Goal: Task Accomplishment & Management: Complete application form

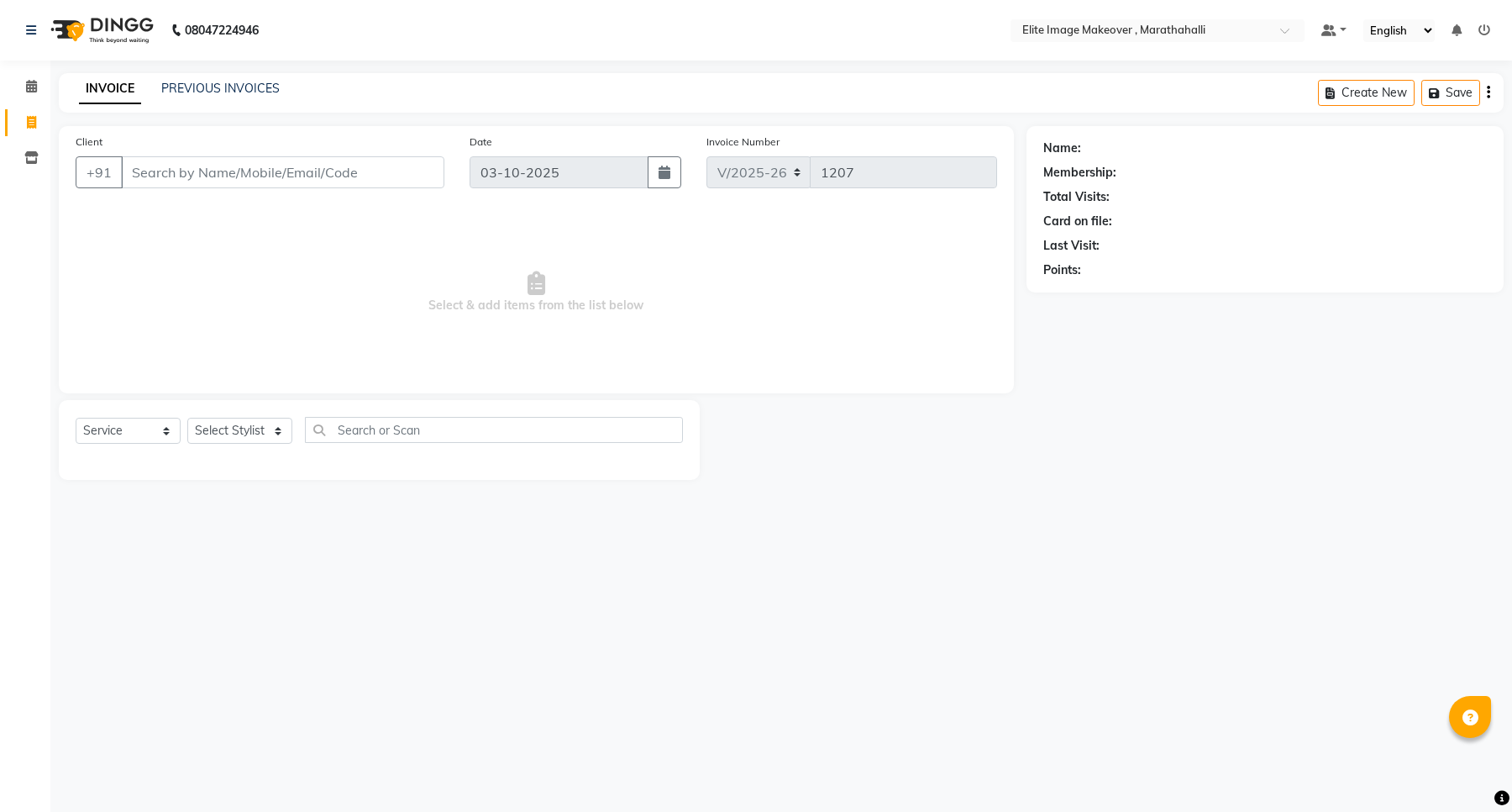
select select "8005"
select select "service"
click at [720, 645] on div "08047224946 Select Location × Elite Image Makeover , Marathahalli Default Panel…" at bounding box center [756, 406] width 1512 height 812
select select "8005"
select select "service"
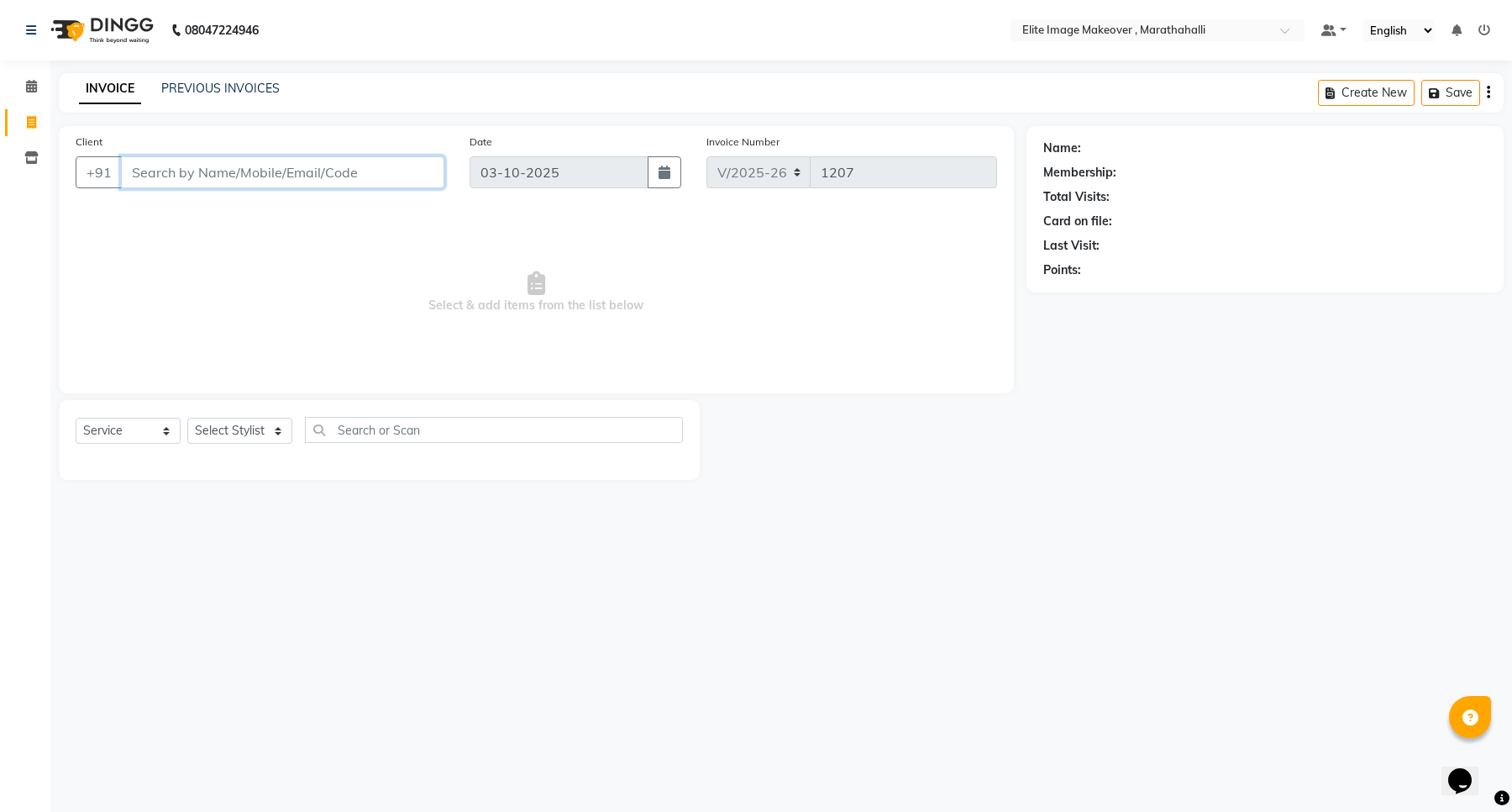
click at [246, 162] on input "Client" at bounding box center [283, 172] width 324 height 32
click at [229, 425] on select "Select Stylist [PERSON_NAME] [PERSON_NAME] [PERSON_NAME]" at bounding box center [239, 431] width 105 height 26
select select "88056"
click at [187, 418] on select "Select Stylist [PERSON_NAME] [PERSON_NAME] [PERSON_NAME]" at bounding box center [239, 431] width 105 height 26
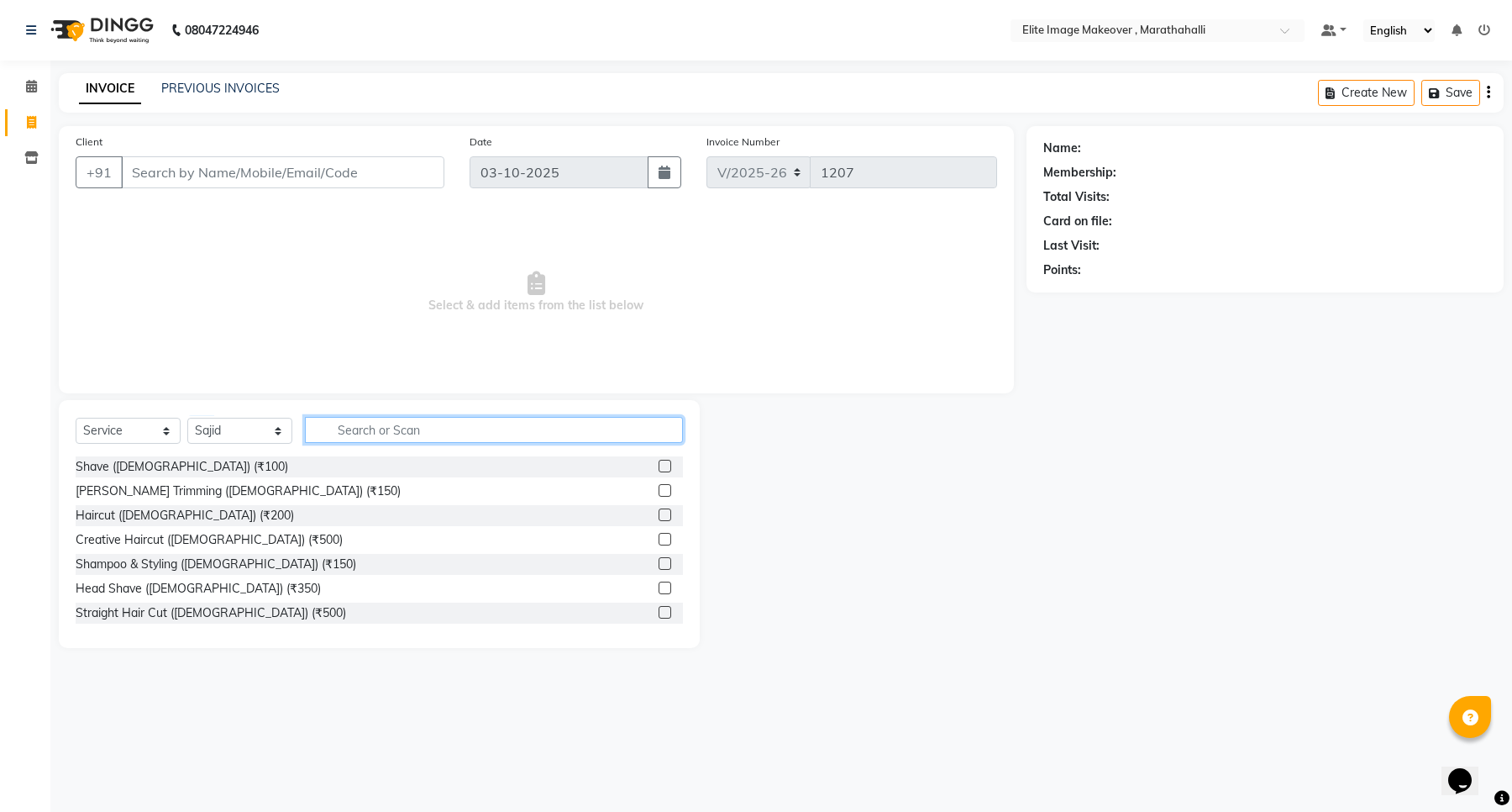
click at [372, 426] on input "text" at bounding box center [494, 430] width 378 height 26
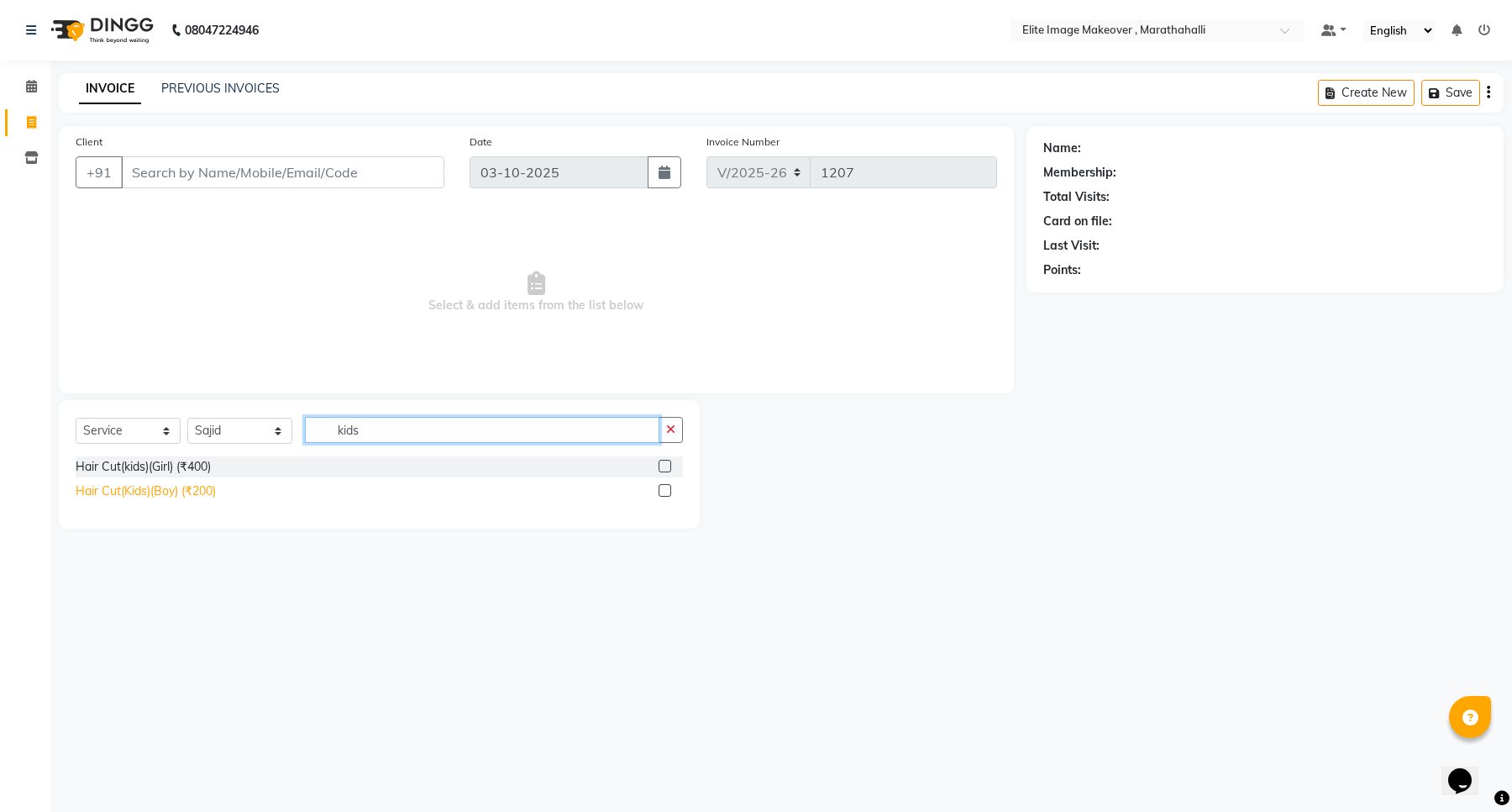
type input "kids"
click at [195, 484] on div "Hair Cut(Kids)(Boy) (₹200)" at bounding box center [145, 490] width 140 height 18
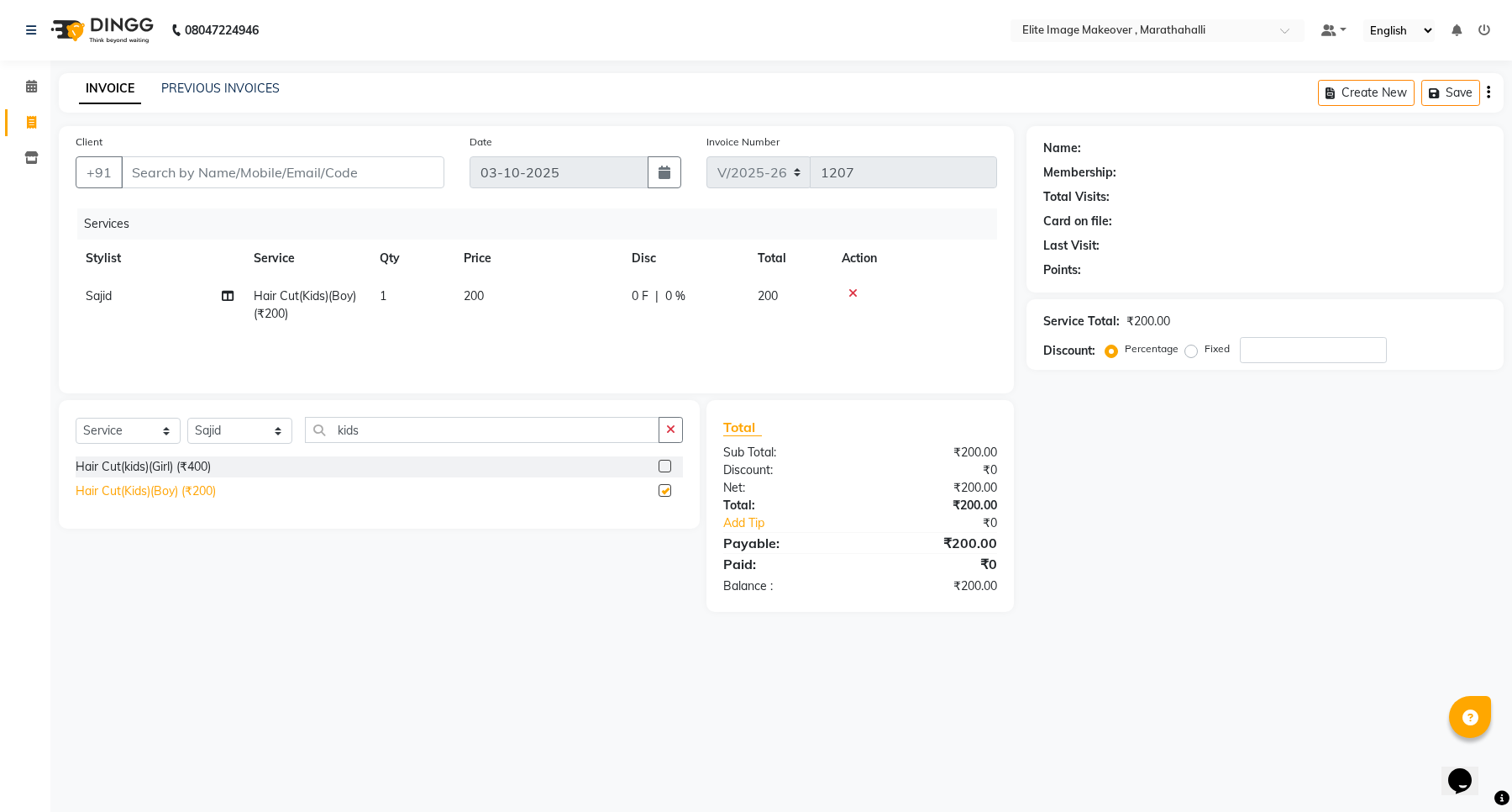
checkbox input "false"
click at [384, 296] on span "1" at bounding box center [382, 296] width 7 height 15
select select "88056"
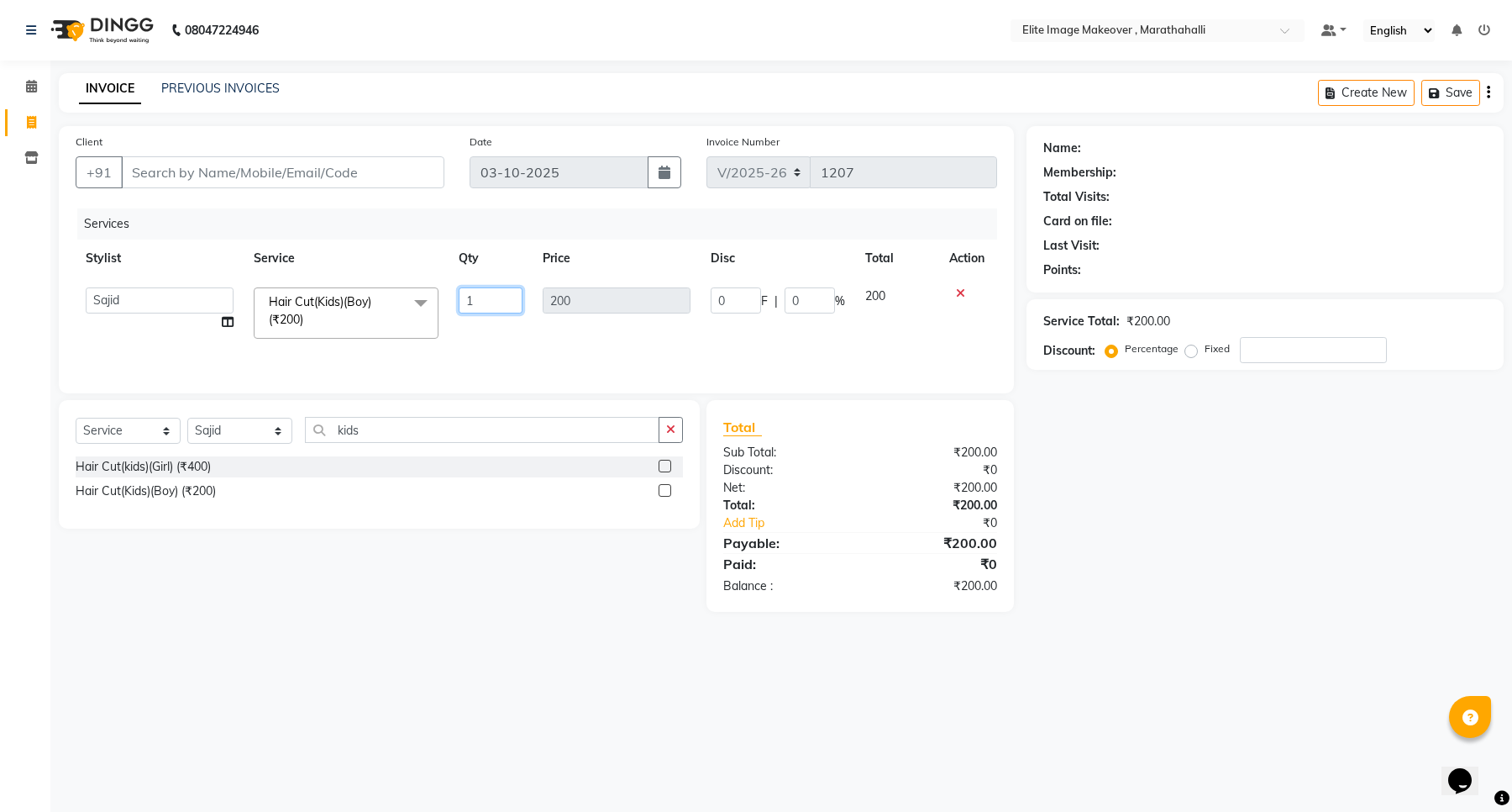
click at [475, 300] on input "1" at bounding box center [490, 300] width 64 height 26
type input "2"
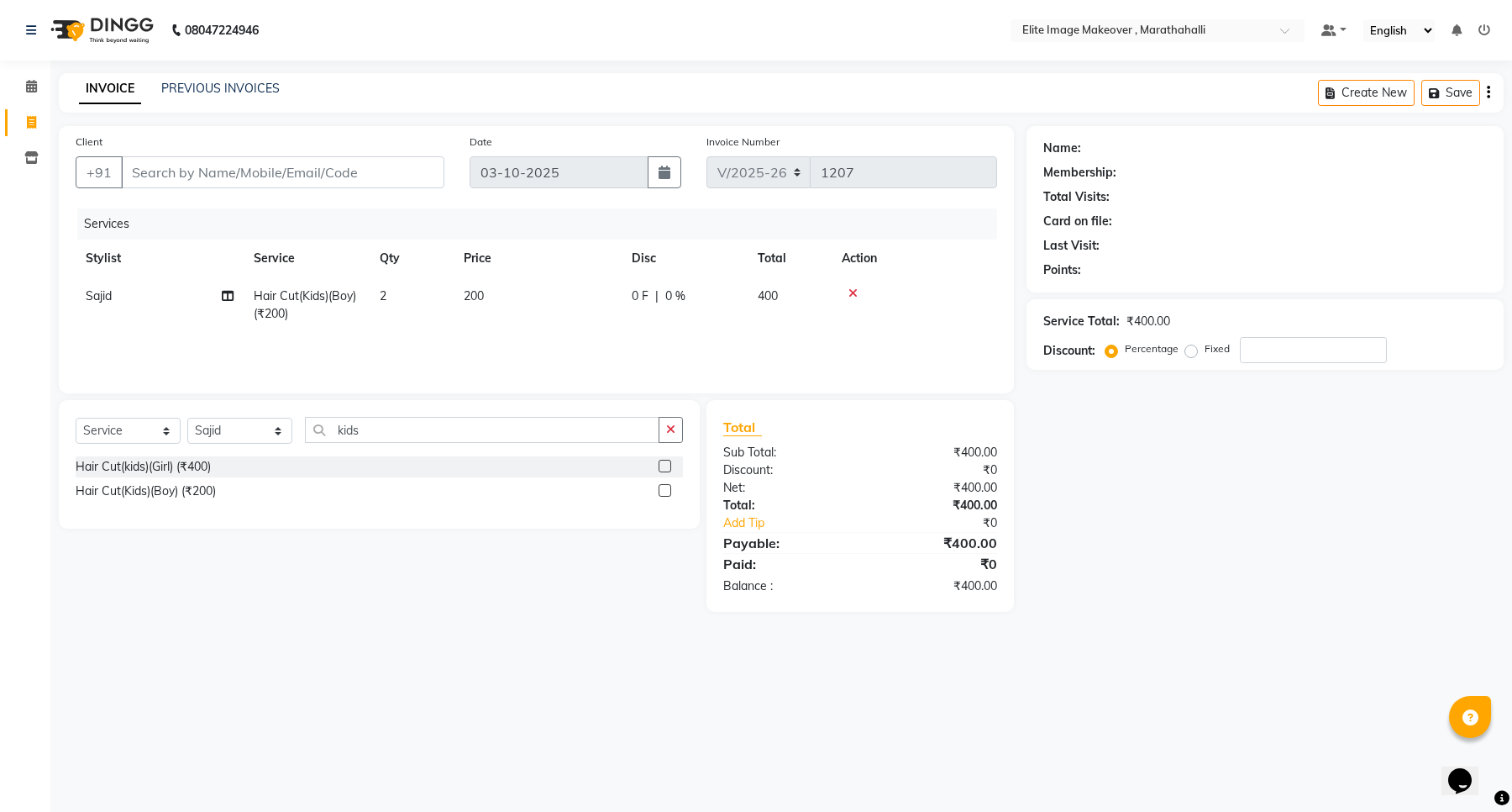
click at [512, 643] on div "08047224946 Select Location × Elite Image Makeover , Marathahalli Default Panel…" at bounding box center [756, 406] width 1512 height 812
click at [161, 178] on input "Client" at bounding box center [283, 172] width 324 height 32
type input "9"
type input "0"
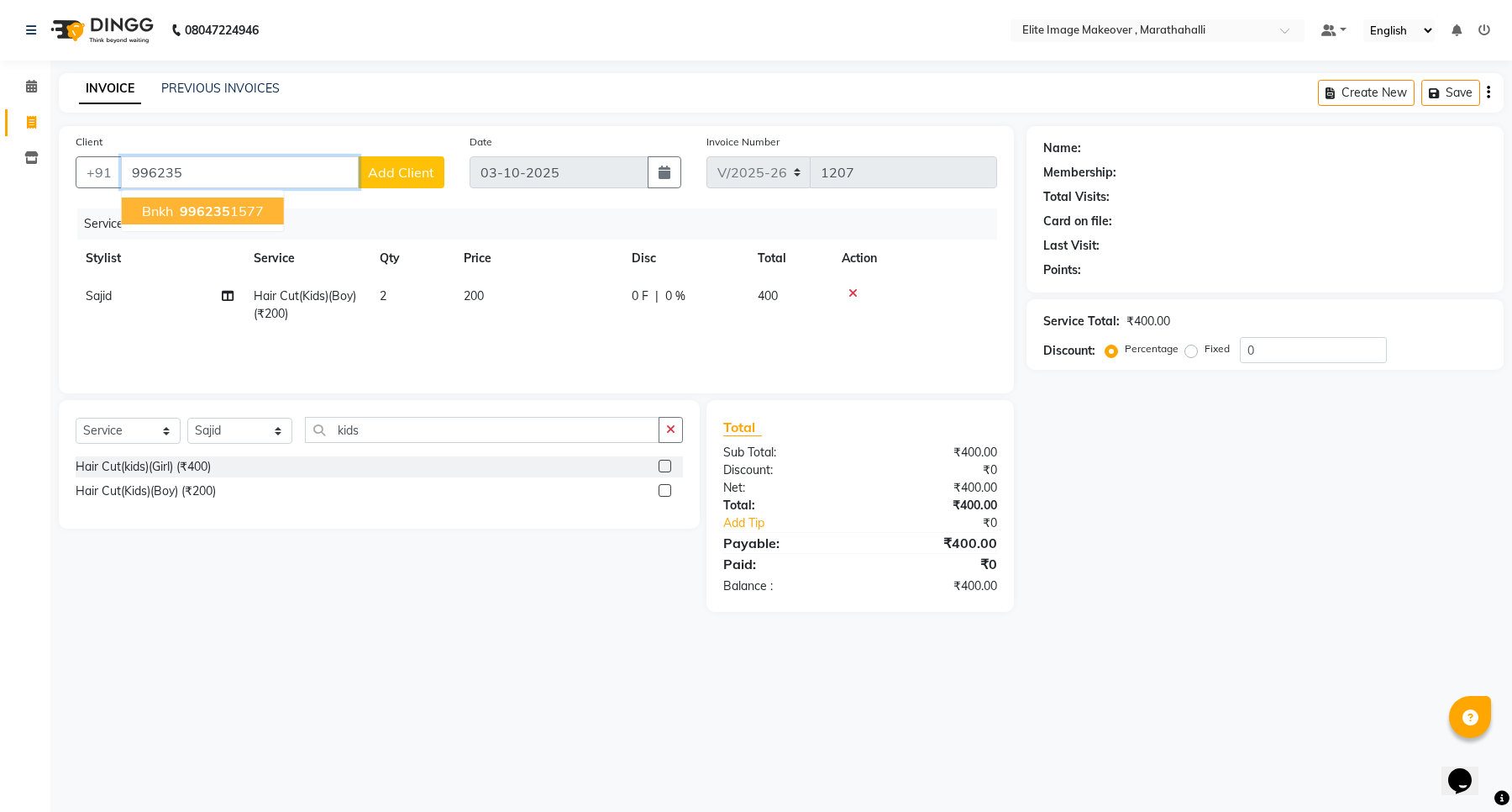
click at [217, 213] on span "996235" at bounding box center [205, 211] width 50 height 17
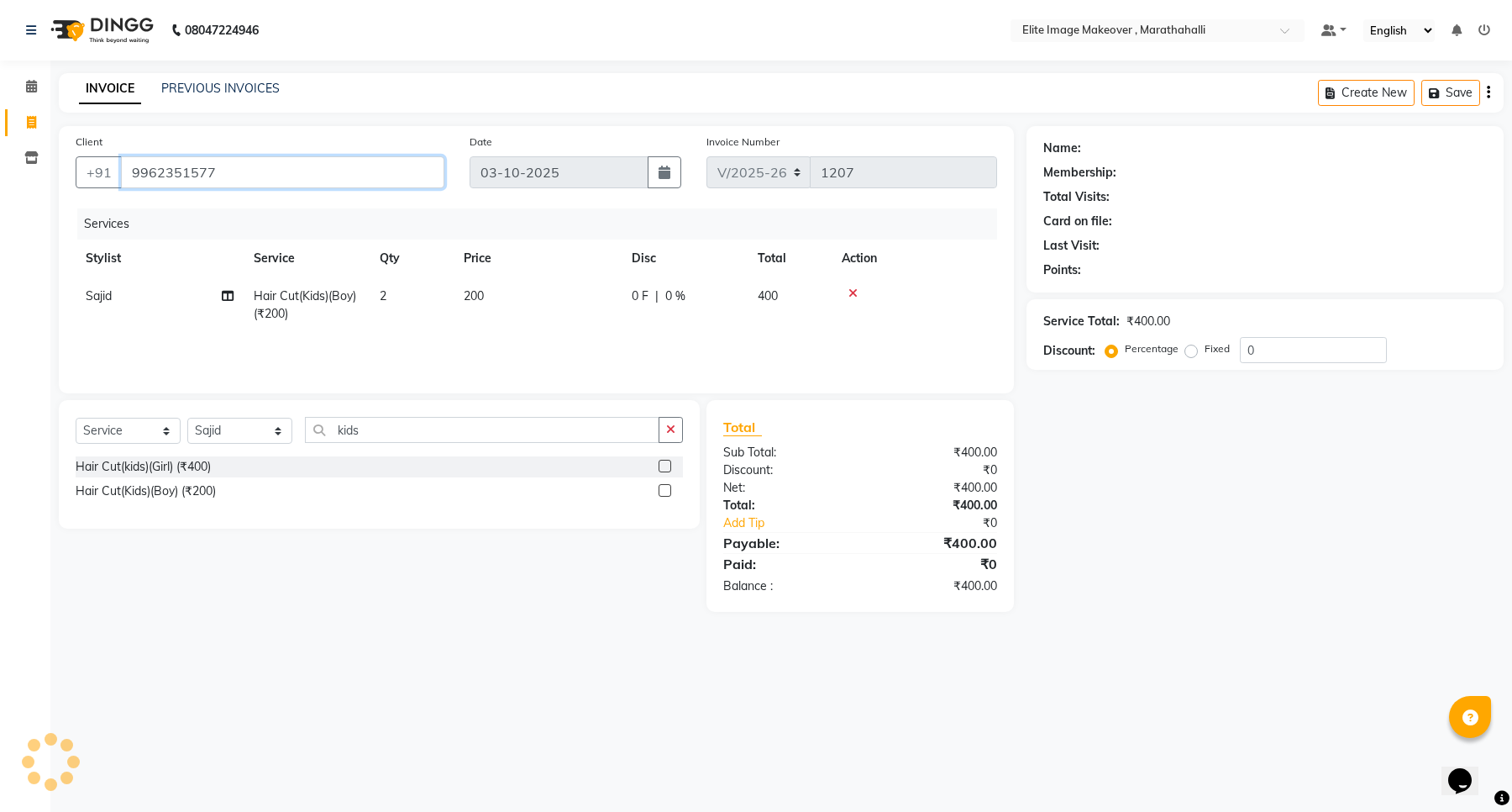
type input "9962351577"
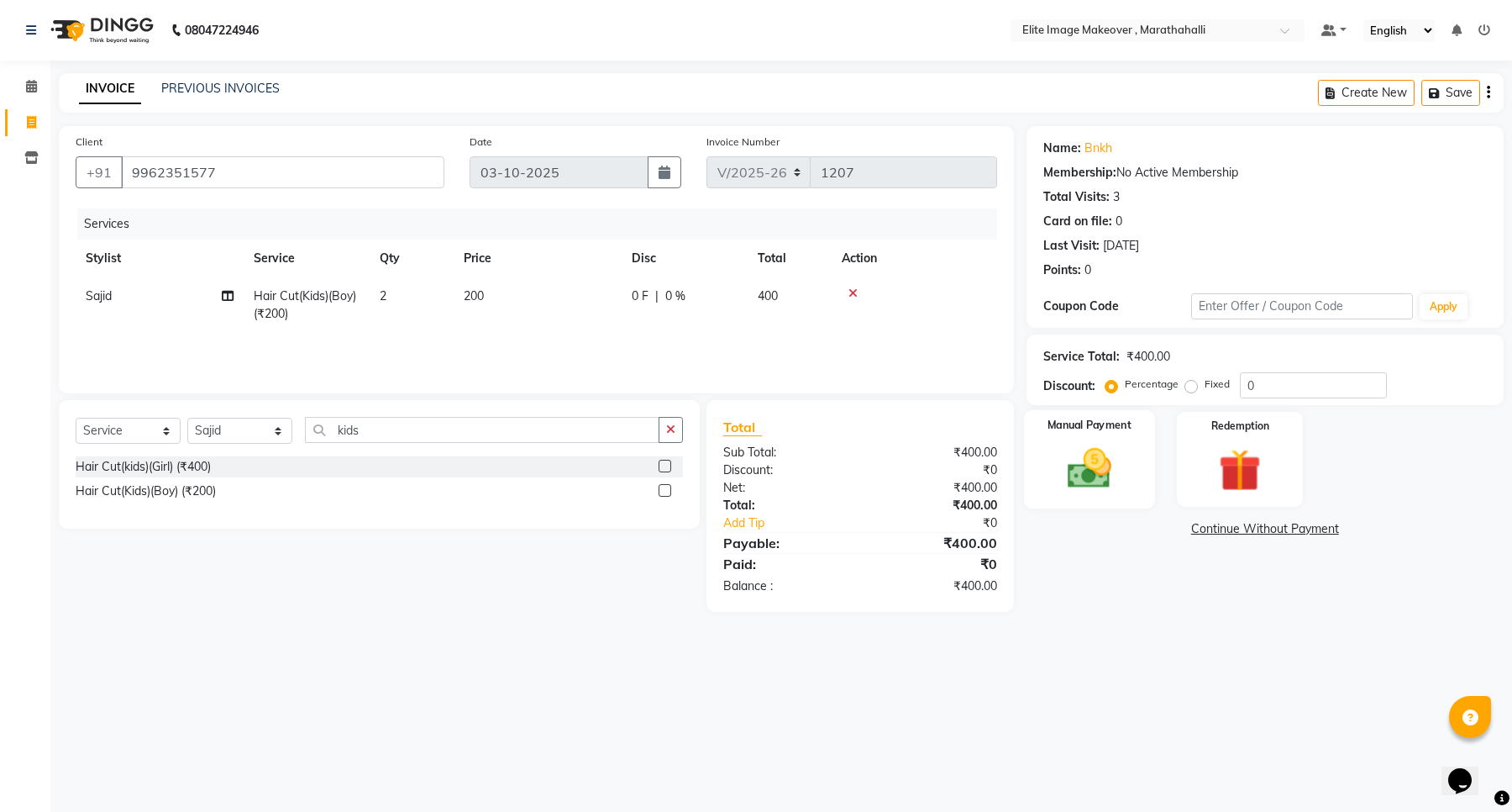
click at [1078, 471] on img at bounding box center [1089, 468] width 72 height 51
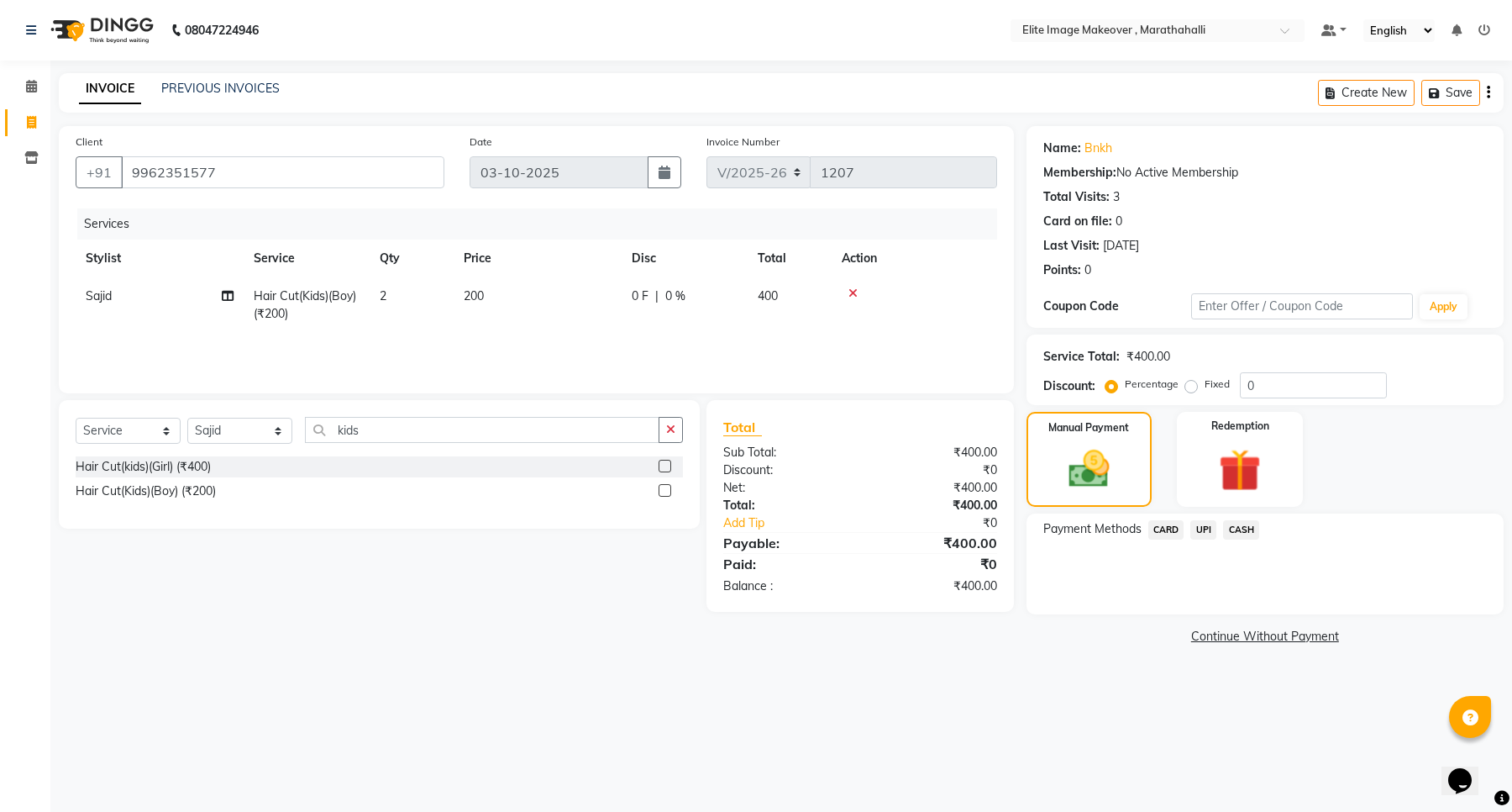
click at [1202, 529] on span "UPI" at bounding box center [1203, 529] width 26 height 20
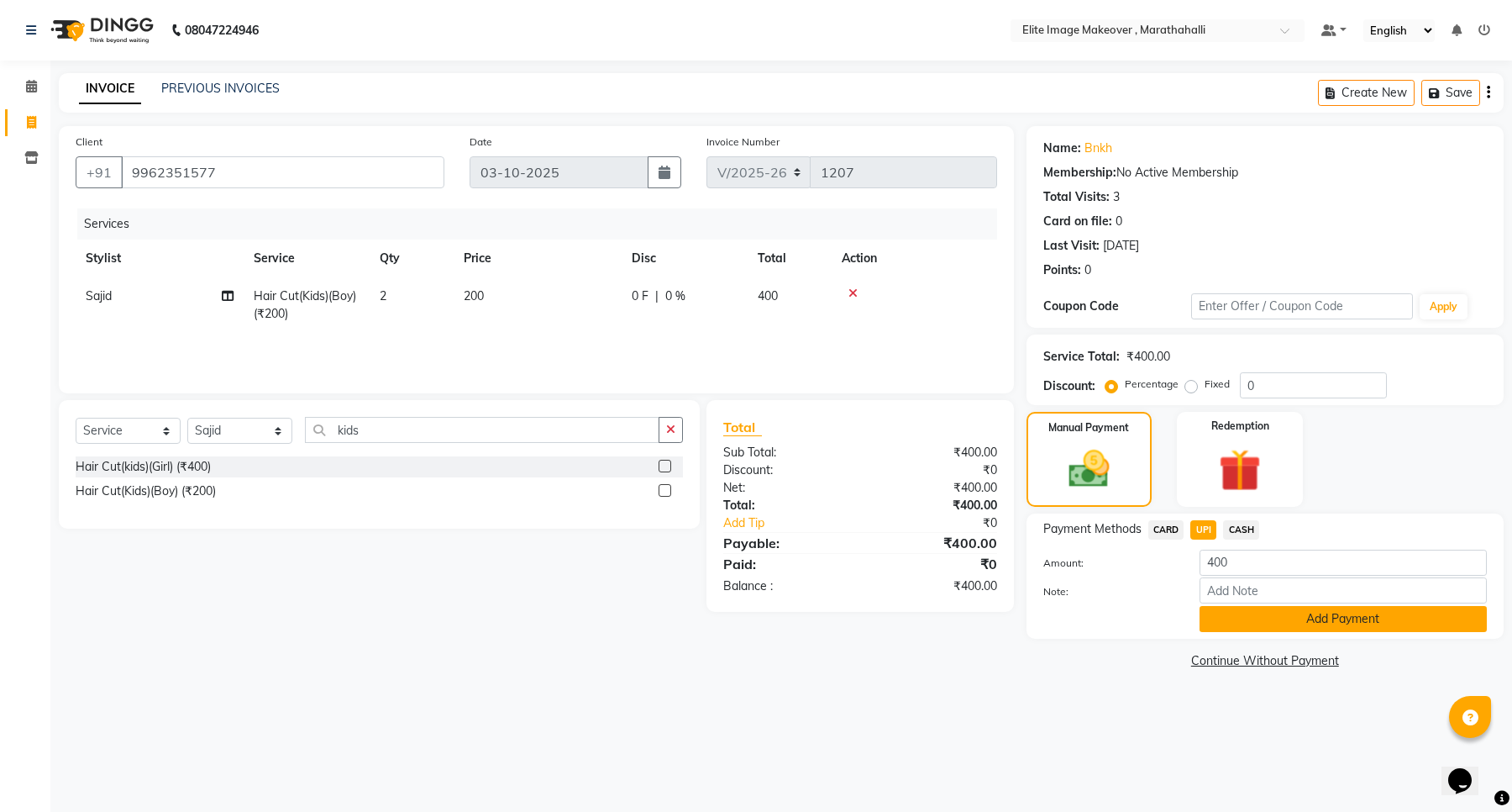
click at [1342, 624] on button "Add Payment" at bounding box center [1343, 619] width 287 height 26
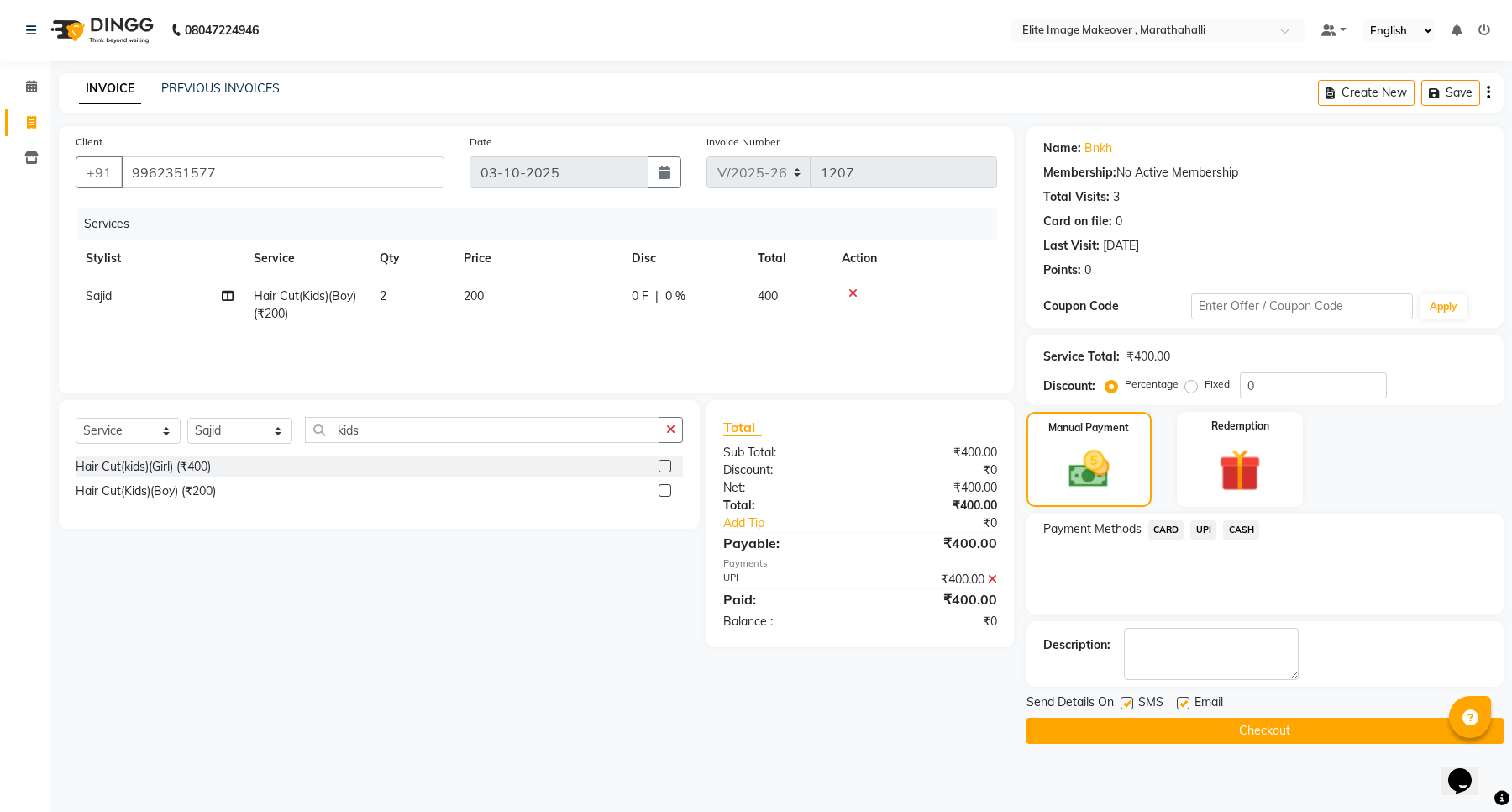
click at [1188, 727] on button "Checkout" at bounding box center [1265, 730] width 477 height 26
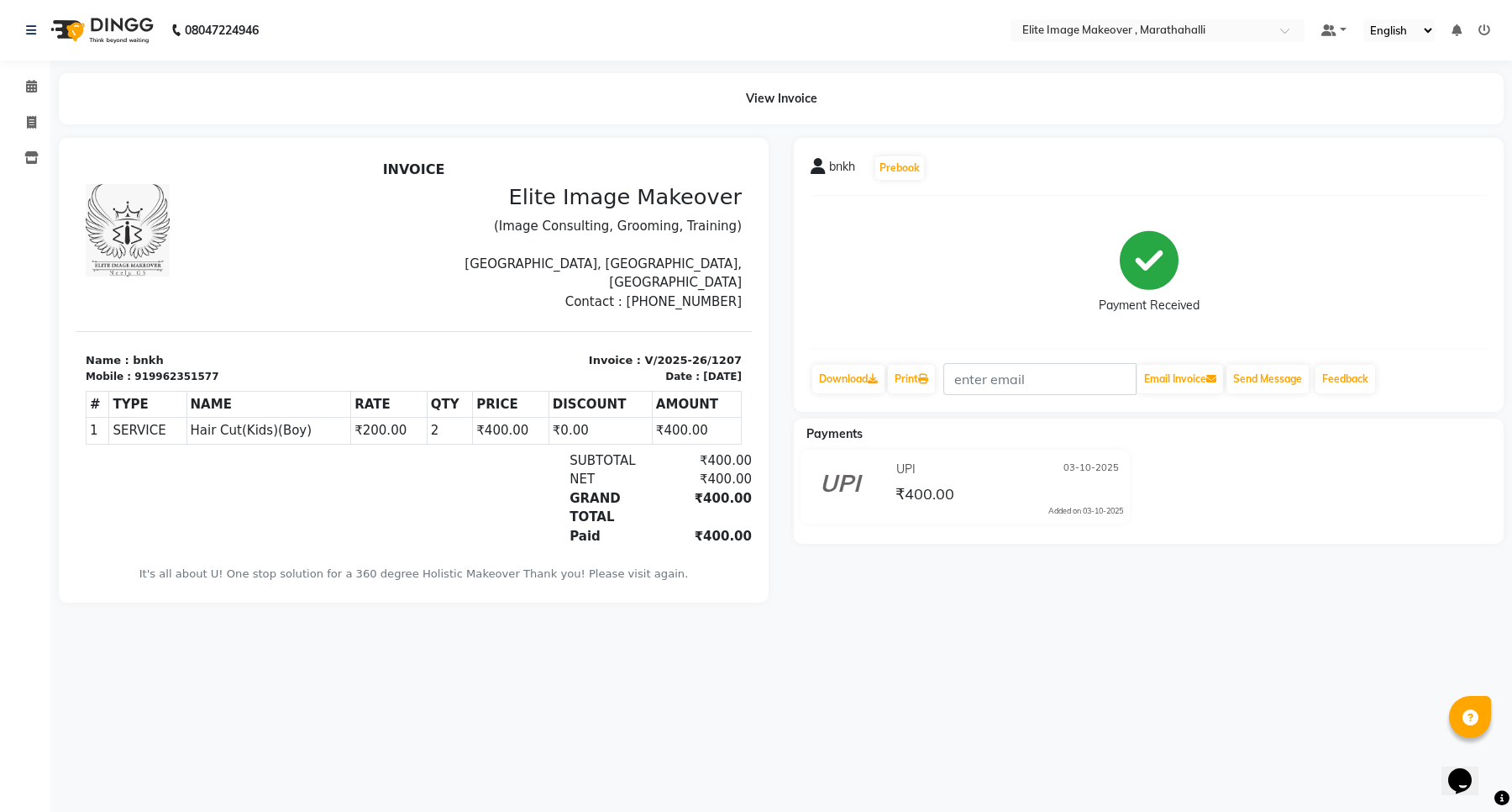
click at [1488, 31] on icon at bounding box center [1484, 30] width 12 height 12
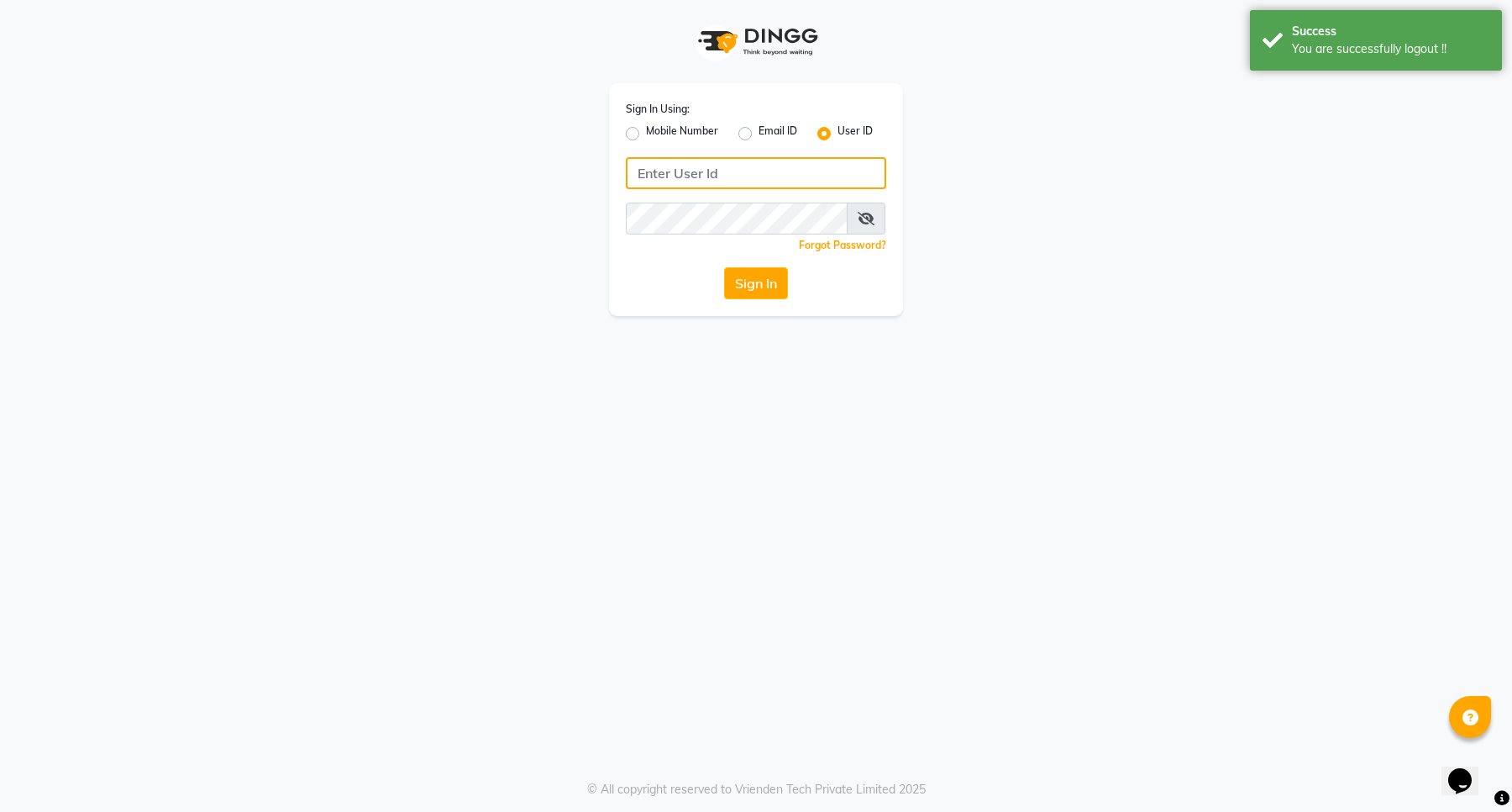
click at [759, 166] on input "Username" at bounding box center [756, 173] width 260 height 32
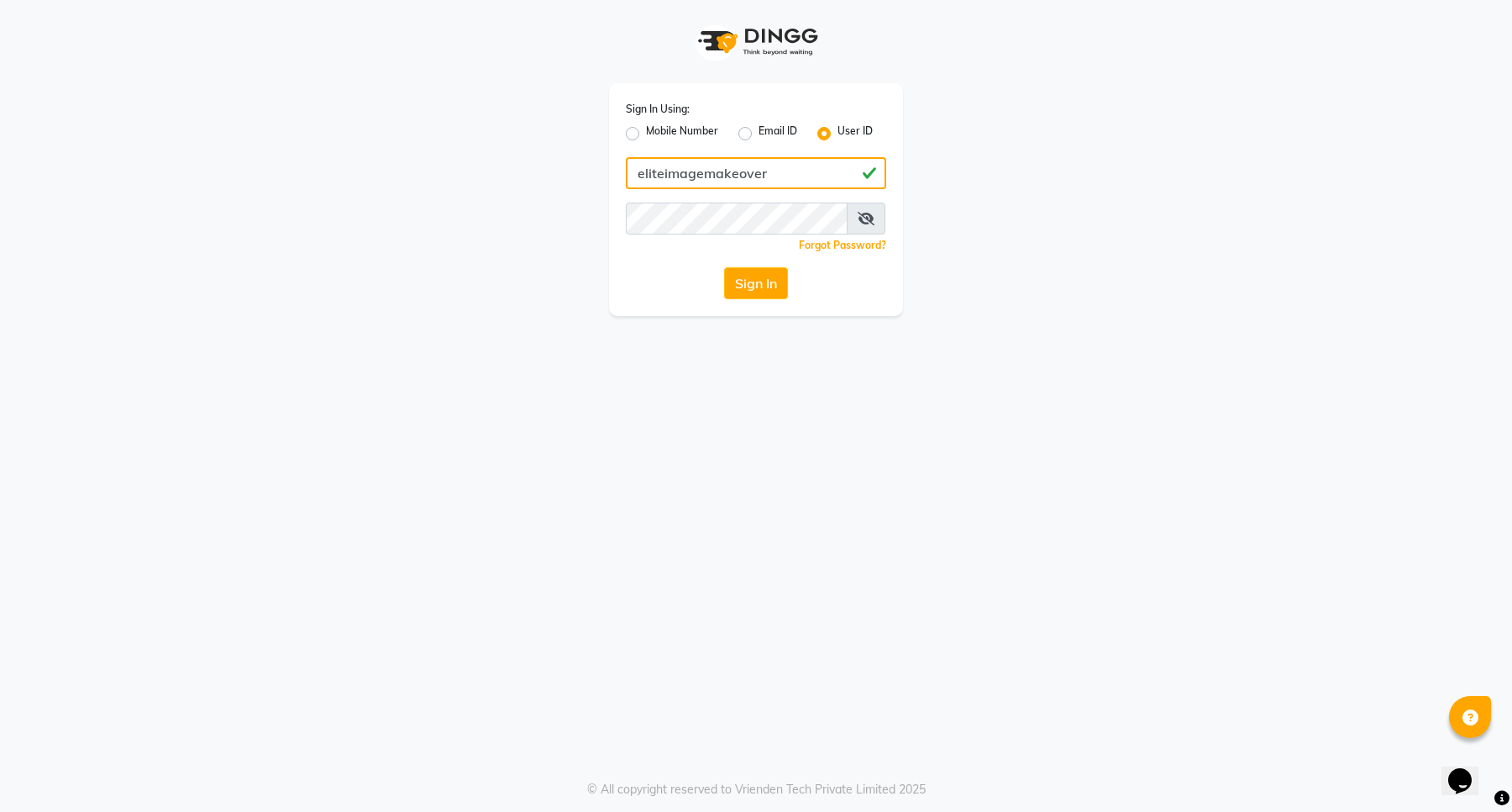
drag, startPoint x: 807, startPoint y: 173, endPoint x: 560, endPoint y: 153, distance: 247.8
click at [560, 153] on div "Sign In Using: Mobile Number Email ID User ID eliteimagemakeover Remember me Fo…" at bounding box center [756, 158] width 958 height 316
type input "eliteimagemakeover"
click at [762, 283] on button "Sign In" at bounding box center [756, 283] width 64 height 32
